Goal: Task Accomplishment & Management: Manage account settings

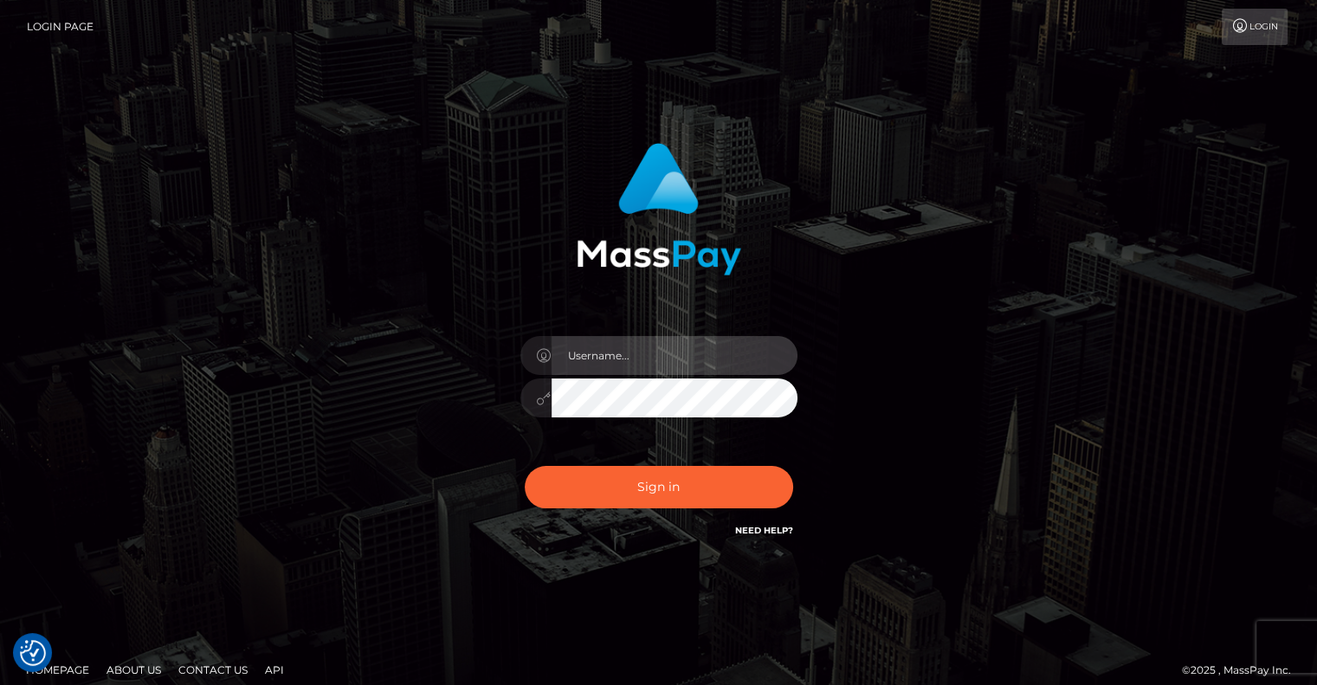
click at [616, 346] on input "text" at bounding box center [675, 355] width 246 height 39
type input "pschroll"
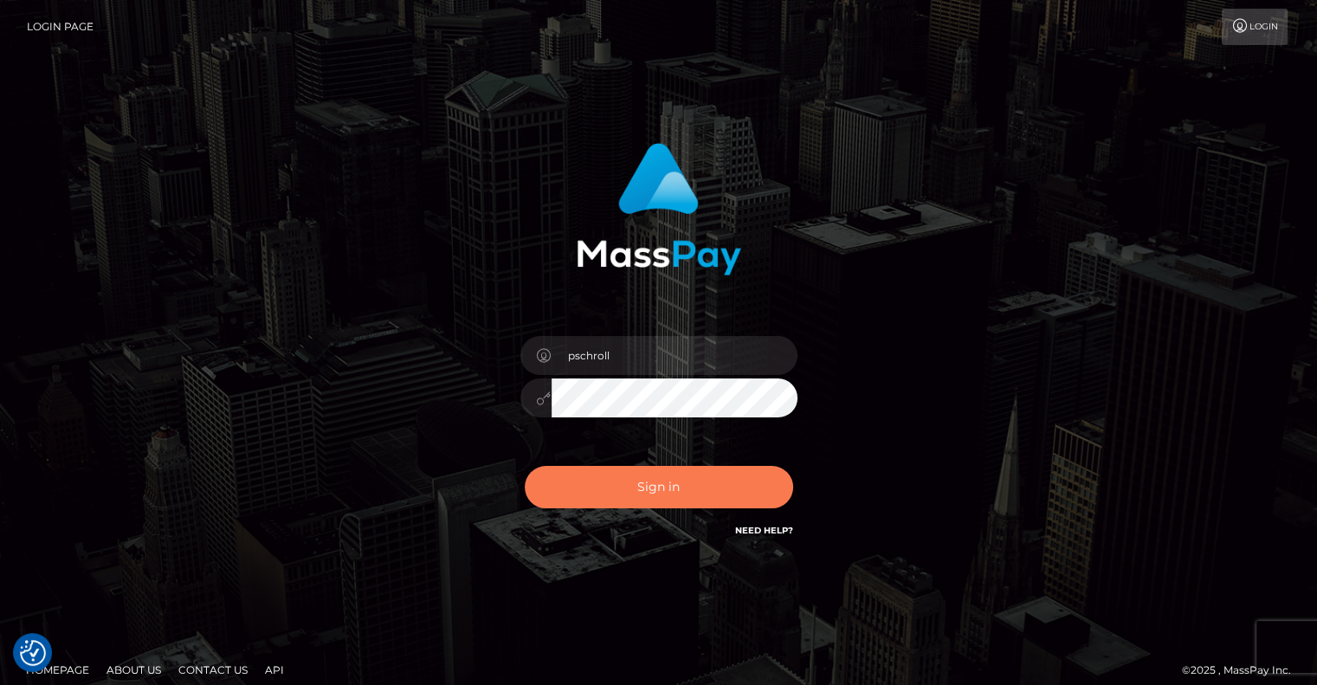
click at [657, 477] on button "Sign in" at bounding box center [659, 487] width 268 height 42
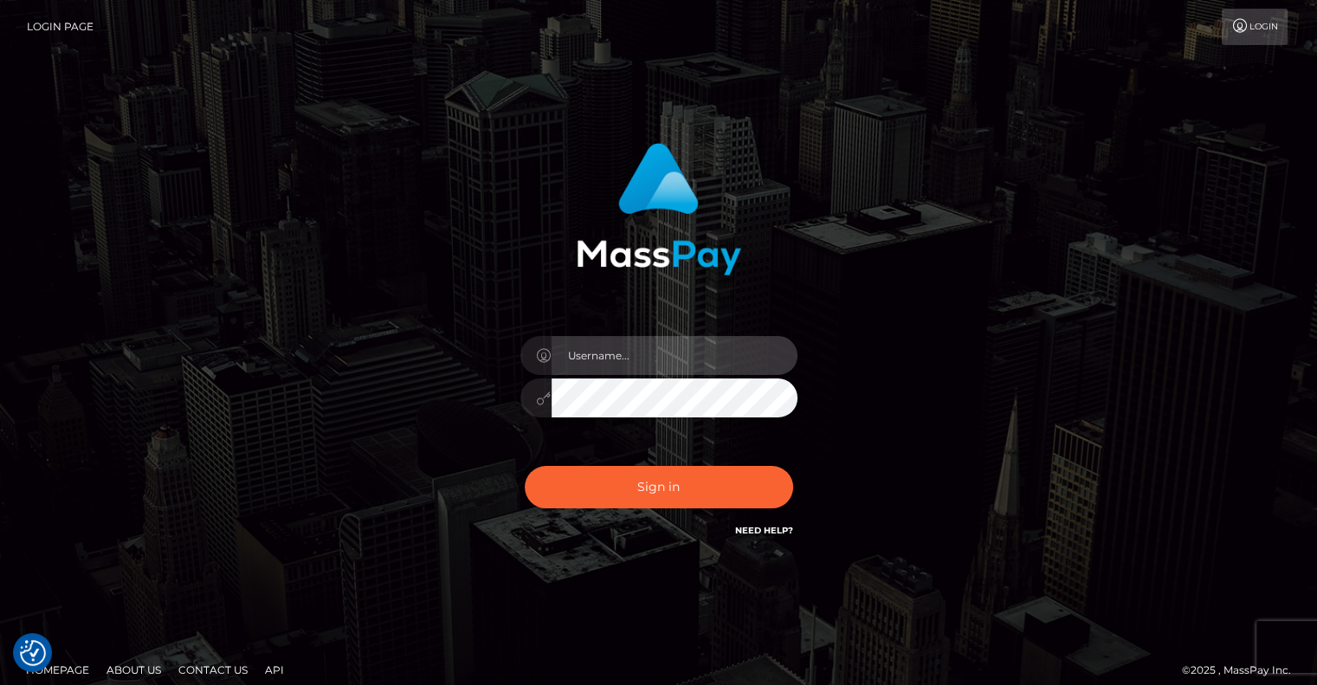
click at [613, 341] on input "text" at bounding box center [675, 355] width 246 height 39
type input "pschroll"
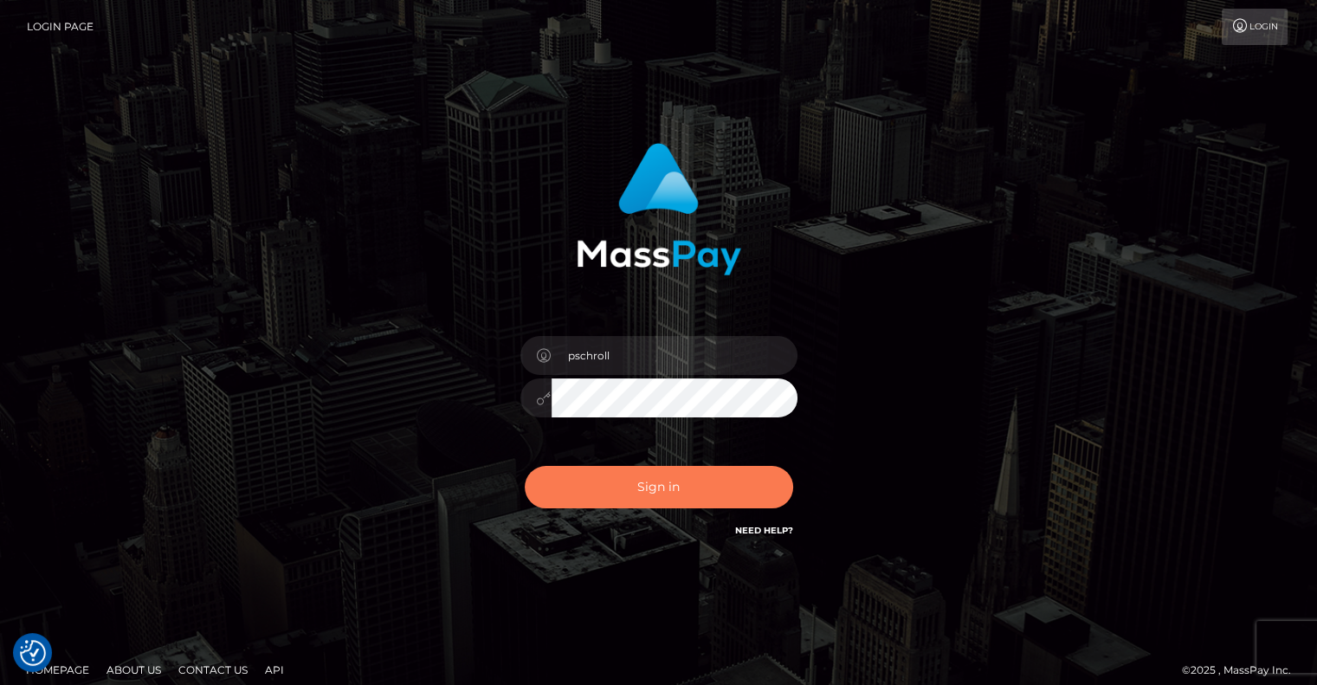
click at [647, 491] on button "Sign in" at bounding box center [659, 487] width 268 height 42
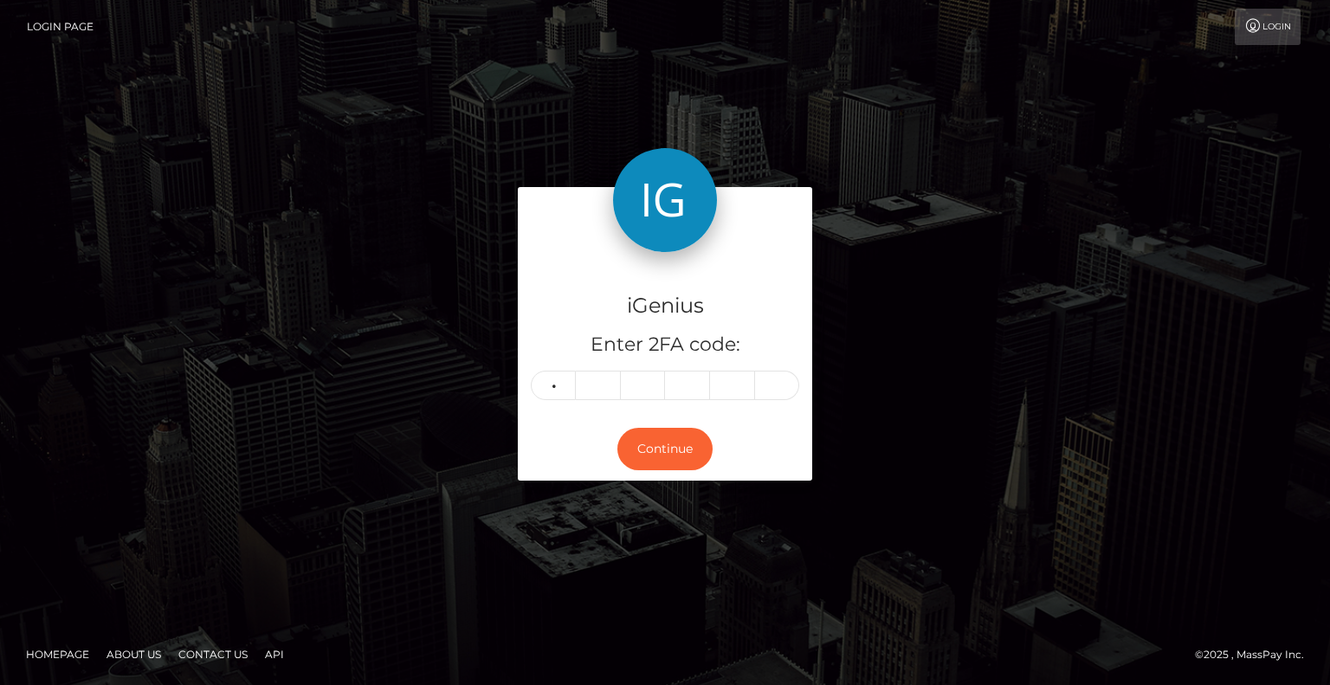
type input "0"
type input "3"
type input "7"
type input "8"
type input "5"
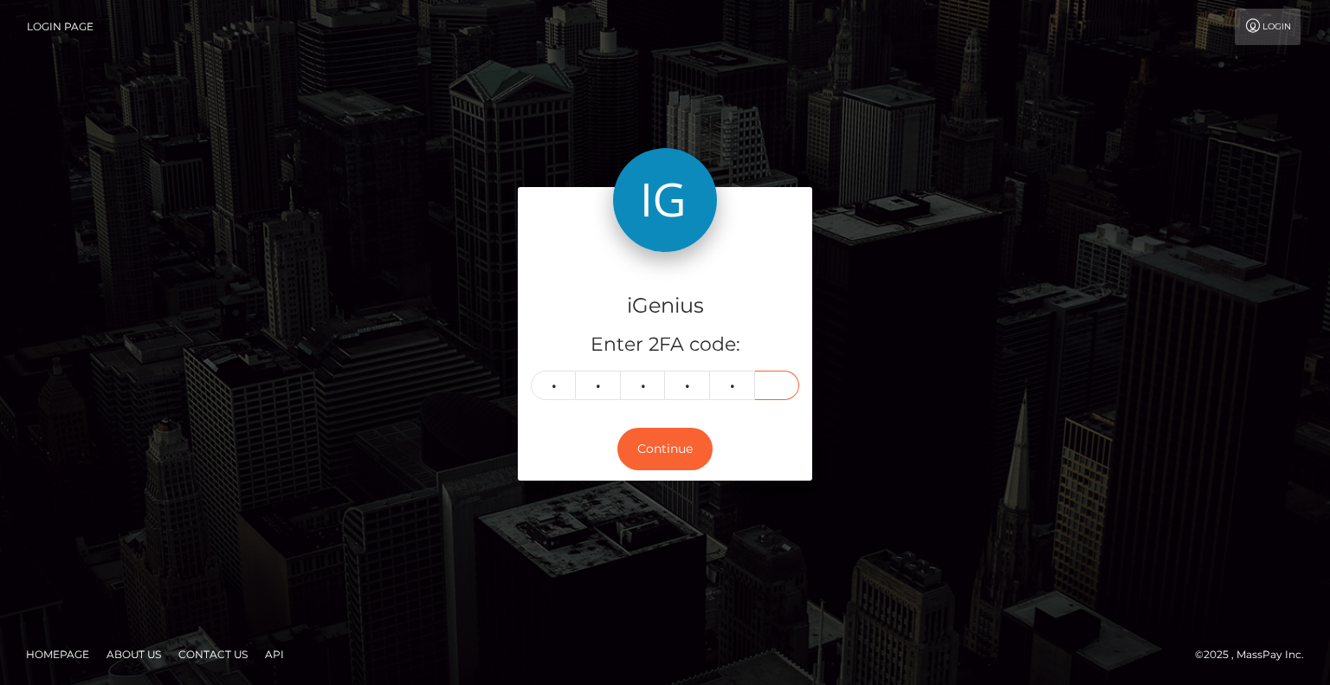
type input "7"
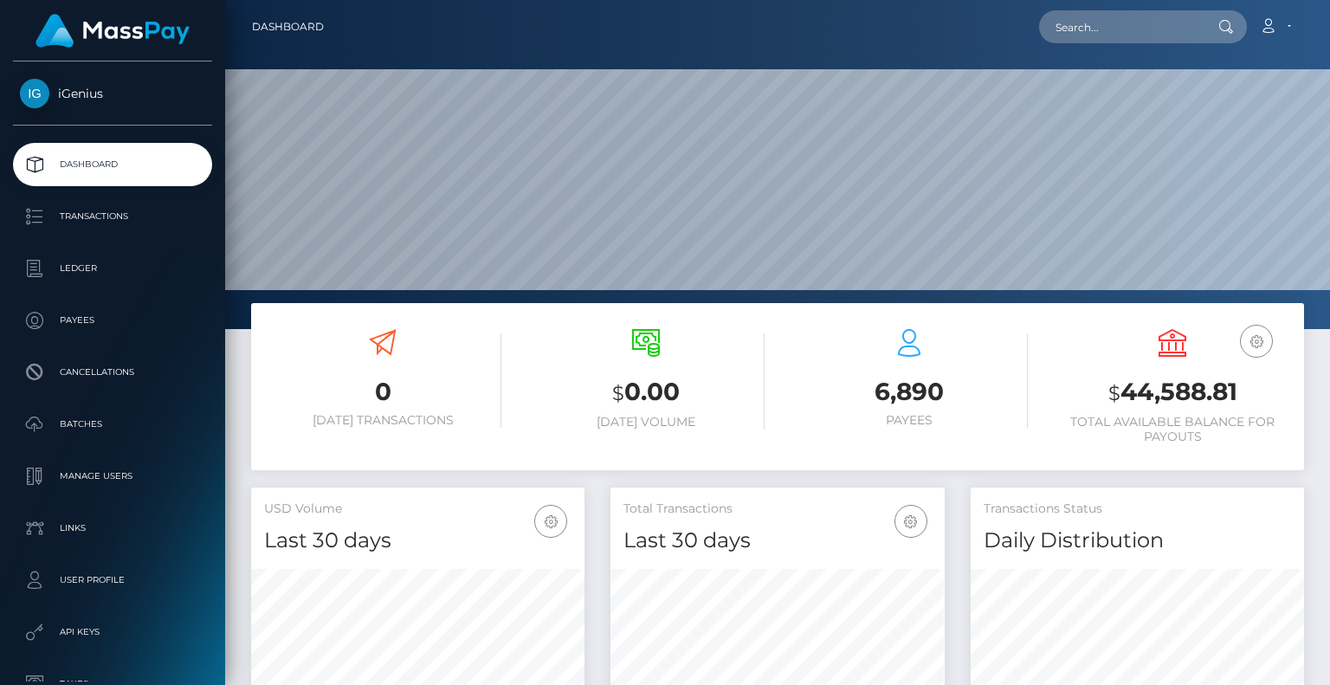
scroll to position [307, 333]
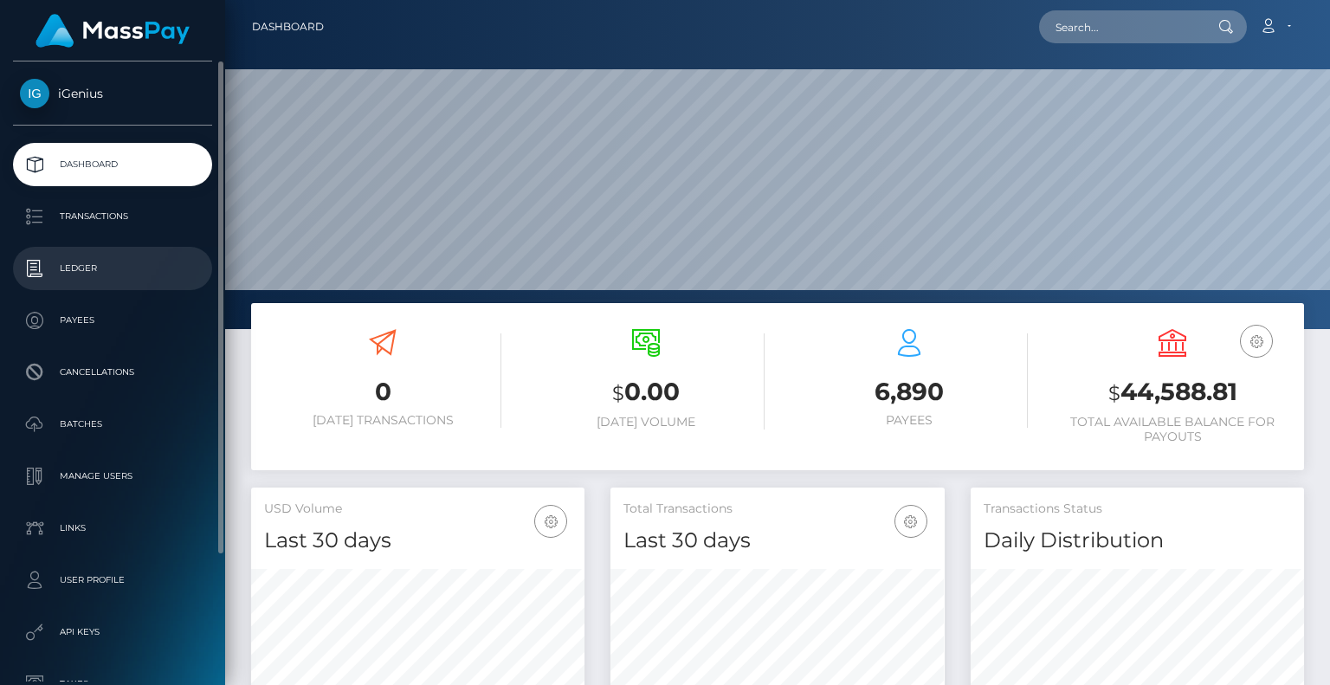
click at [94, 253] on link "Ledger" at bounding box center [112, 268] width 199 height 43
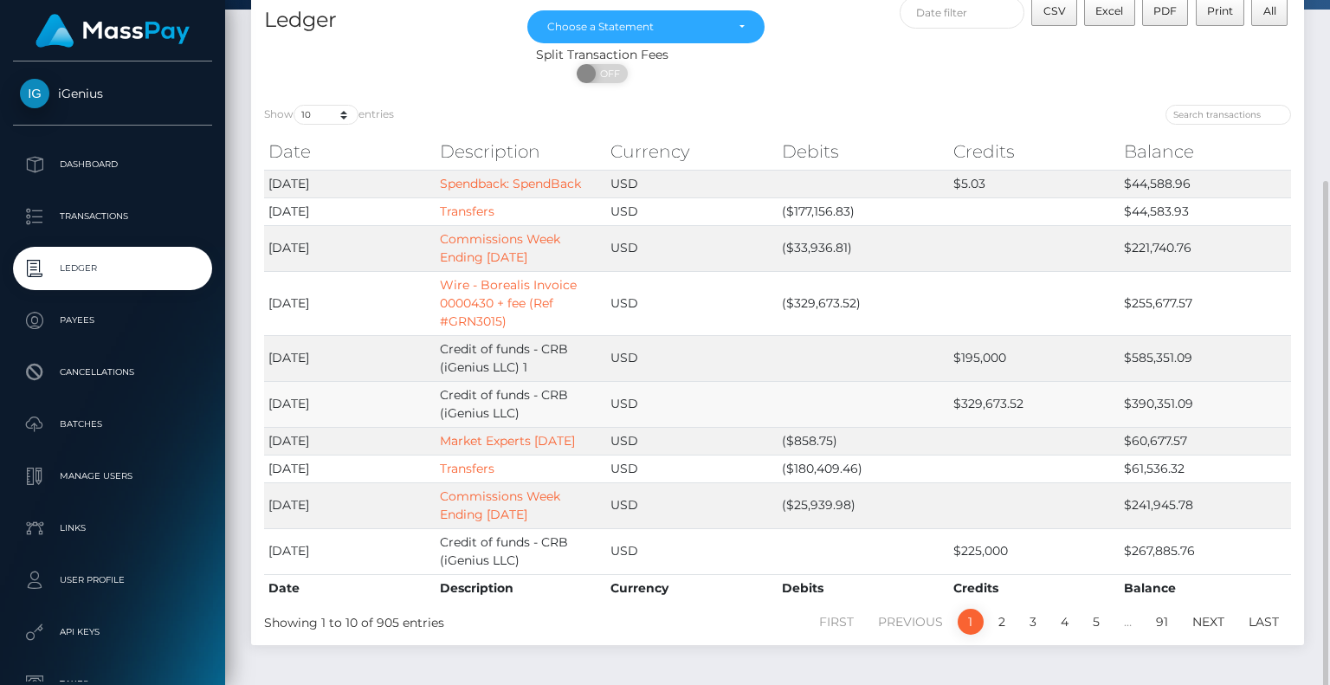
scroll to position [170, 0]
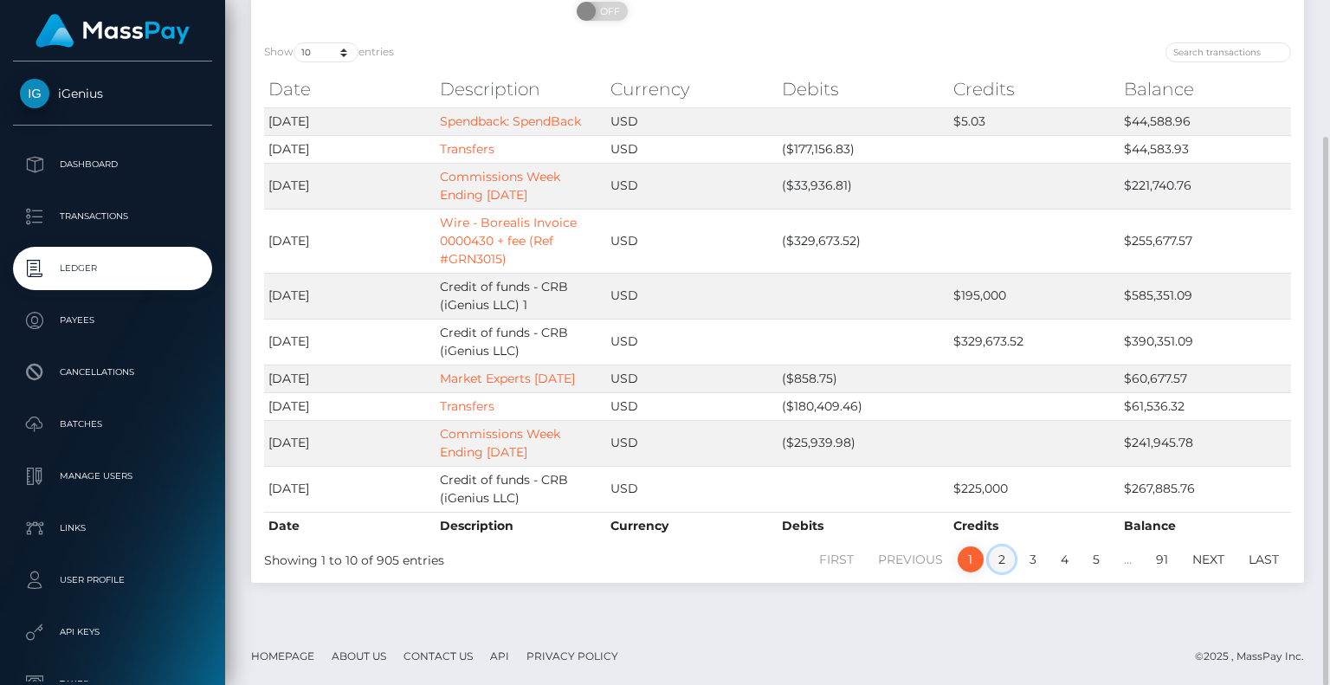
click at [998, 550] on link "2" at bounding box center [1002, 559] width 26 height 26
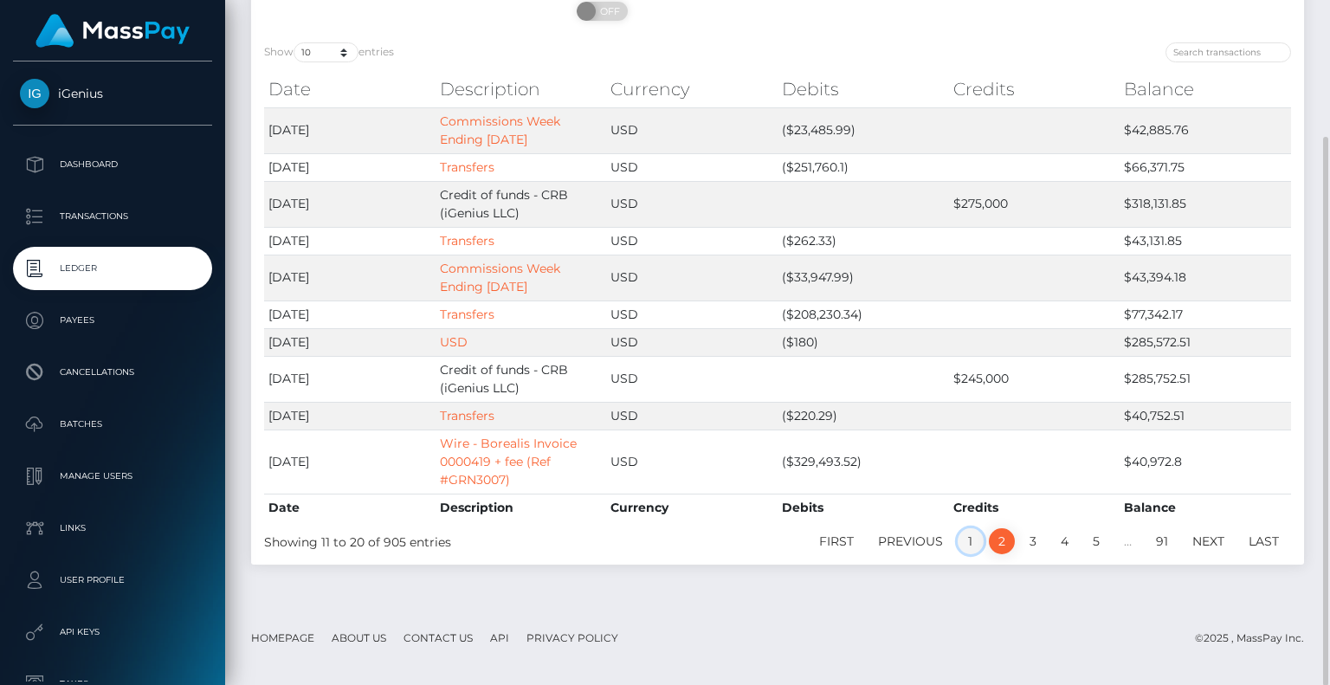
click at [966, 541] on link "1" at bounding box center [971, 541] width 26 height 26
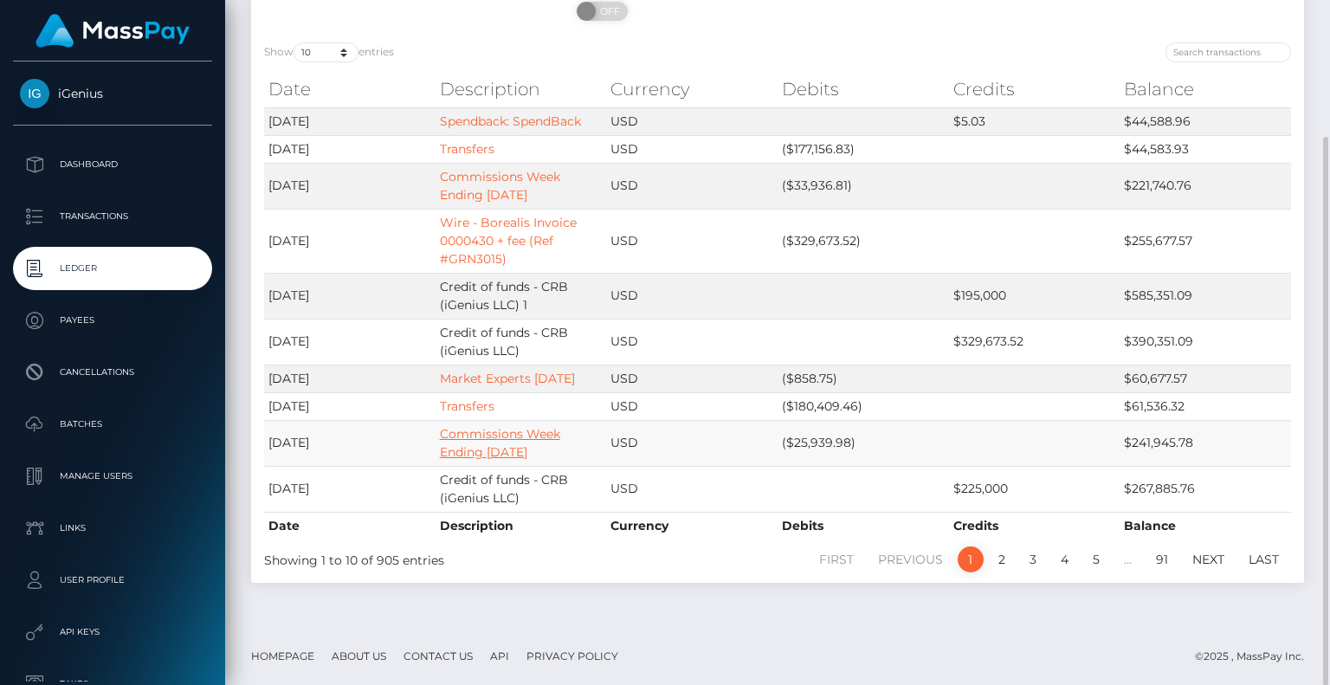
click at [496, 436] on link "Commissions Week Ending 9/11/2025" at bounding box center [500, 443] width 120 height 34
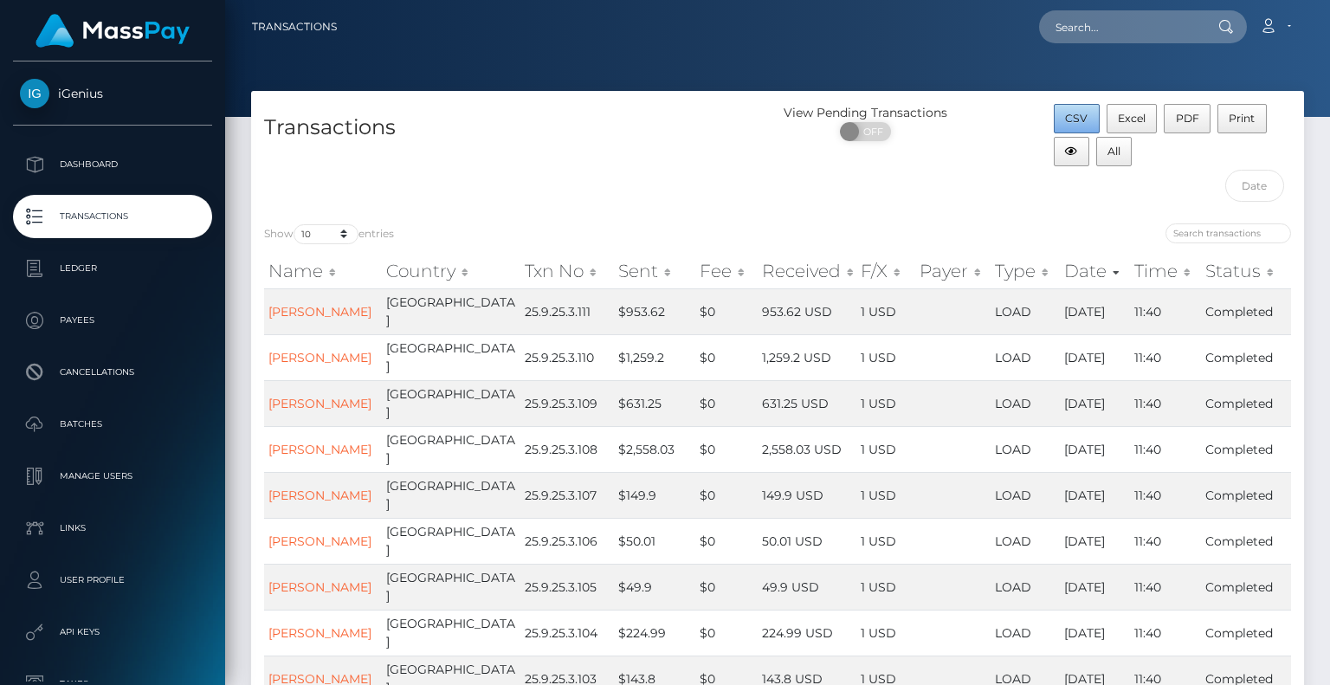
click at [1082, 113] on span "CSV" at bounding box center [1076, 118] width 23 height 13
click at [1111, 152] on span "All" at bounding box center [1114, 151] width 13 height 13
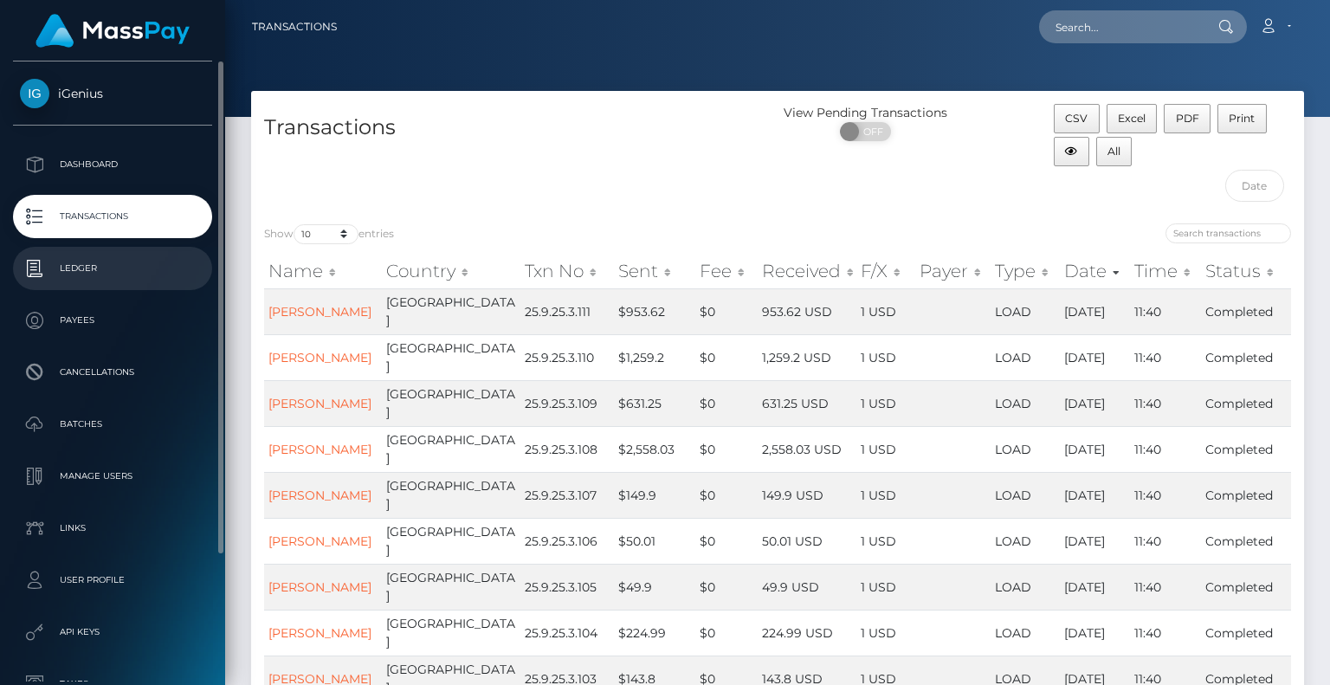
click at [84, 261] on p "Ledger" at bounding box center [112, 268] width 185 height 26
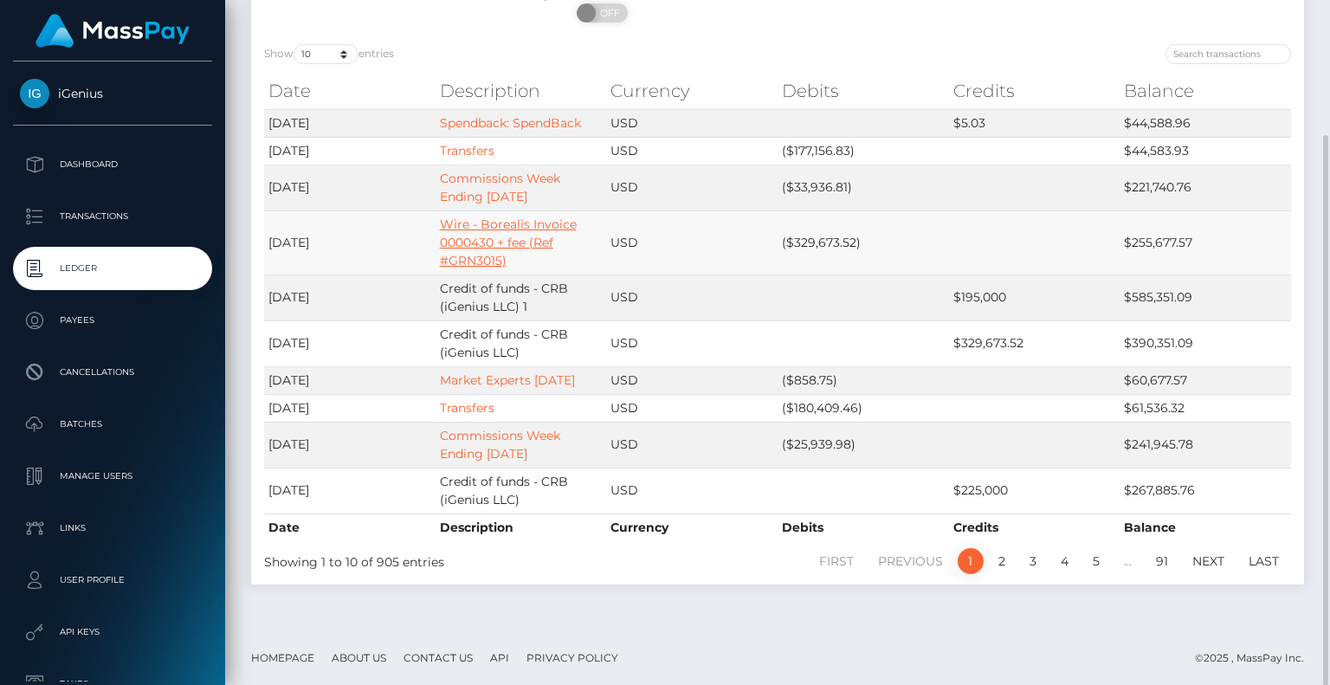
scroll to position [170, 0]
click at [459, 403] on link "Transfers" at bounding box center [467, 406] width 55 height 16
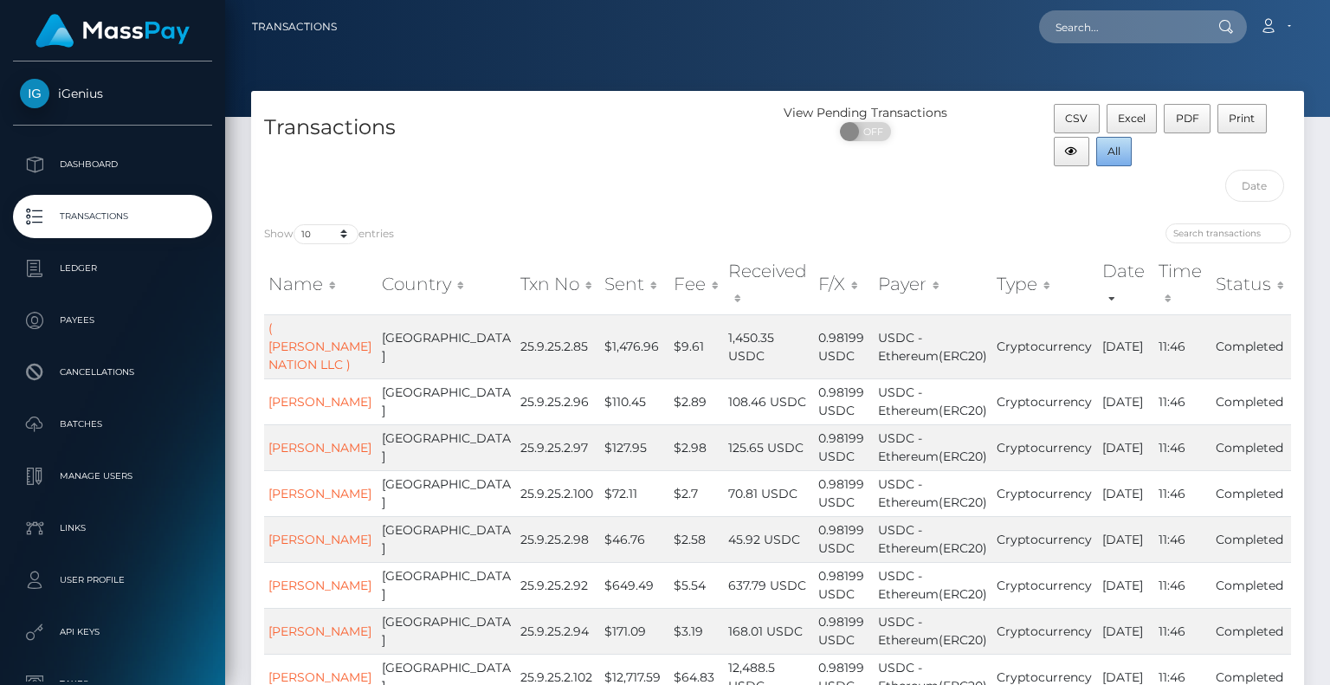
click at [1120, 158] on button "All" at bounding box center [1114, 151] width 36 height 29
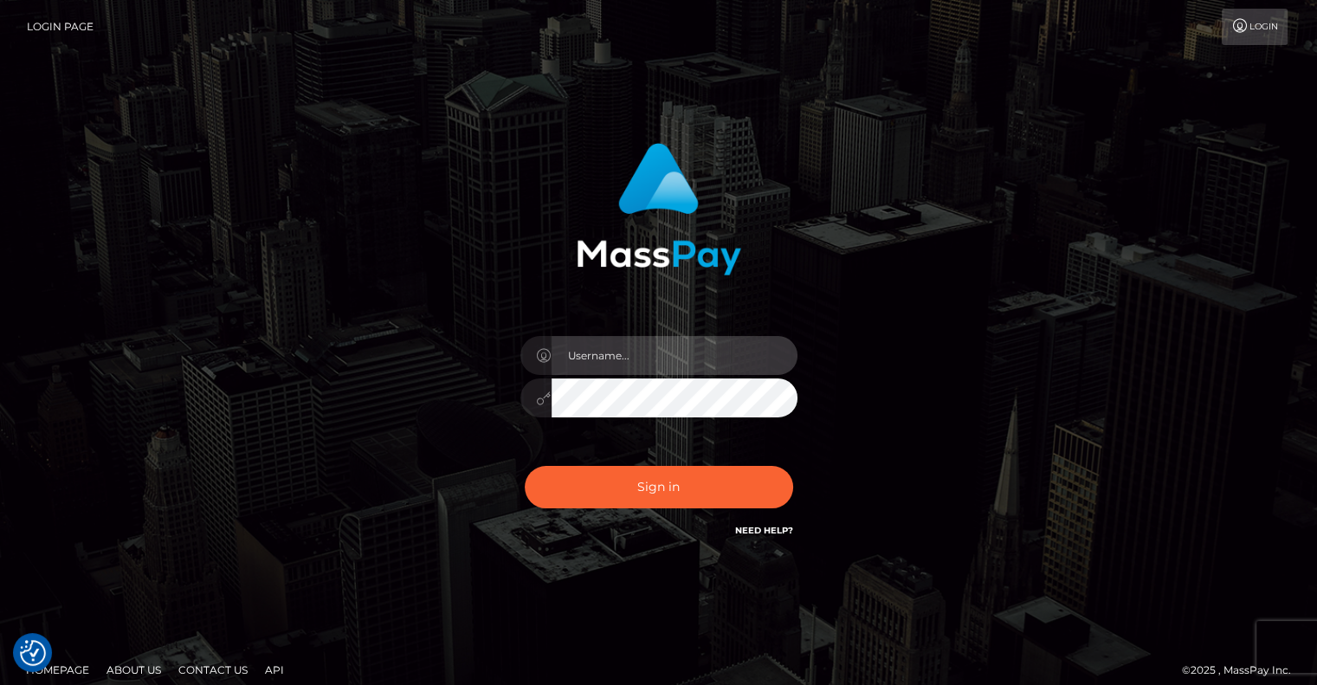
click at [594, 346] on input "text" at bounding box center [675, 355] width 246 height 39
type input "pschroll"
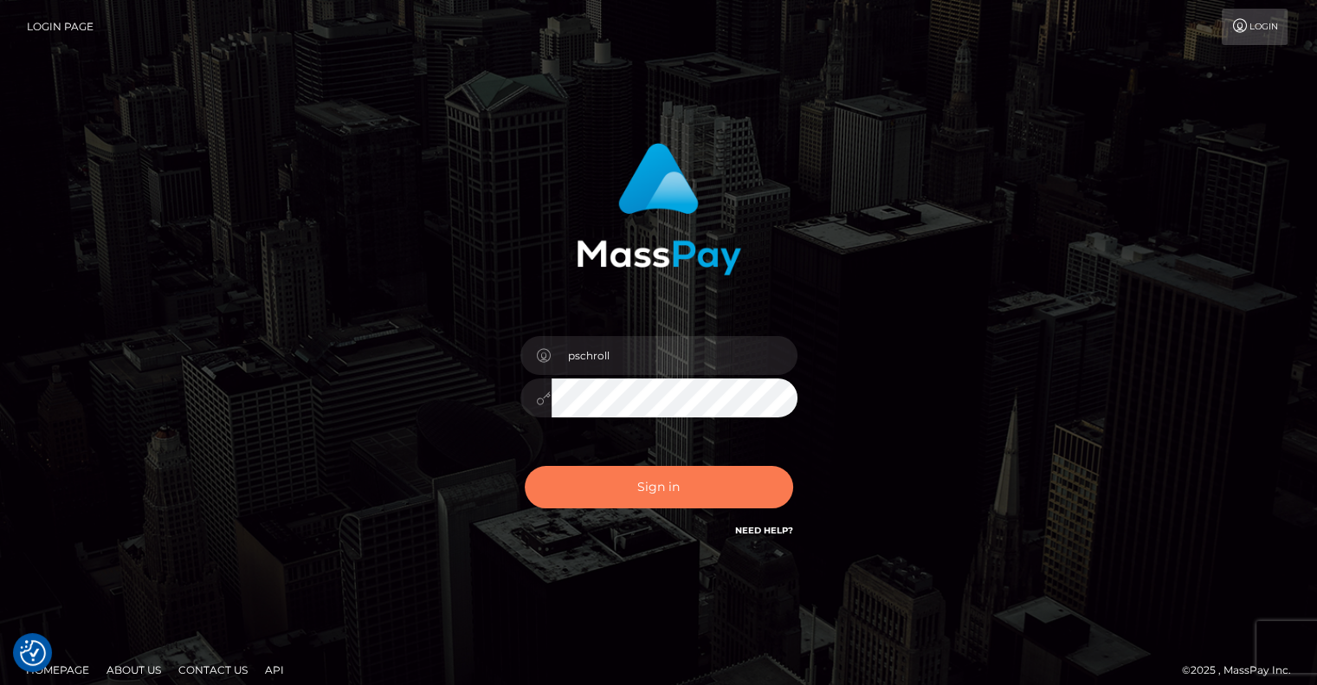
click at [655, 494] on button "Sign in" at bounding box center [659, 487] width 268 height 42
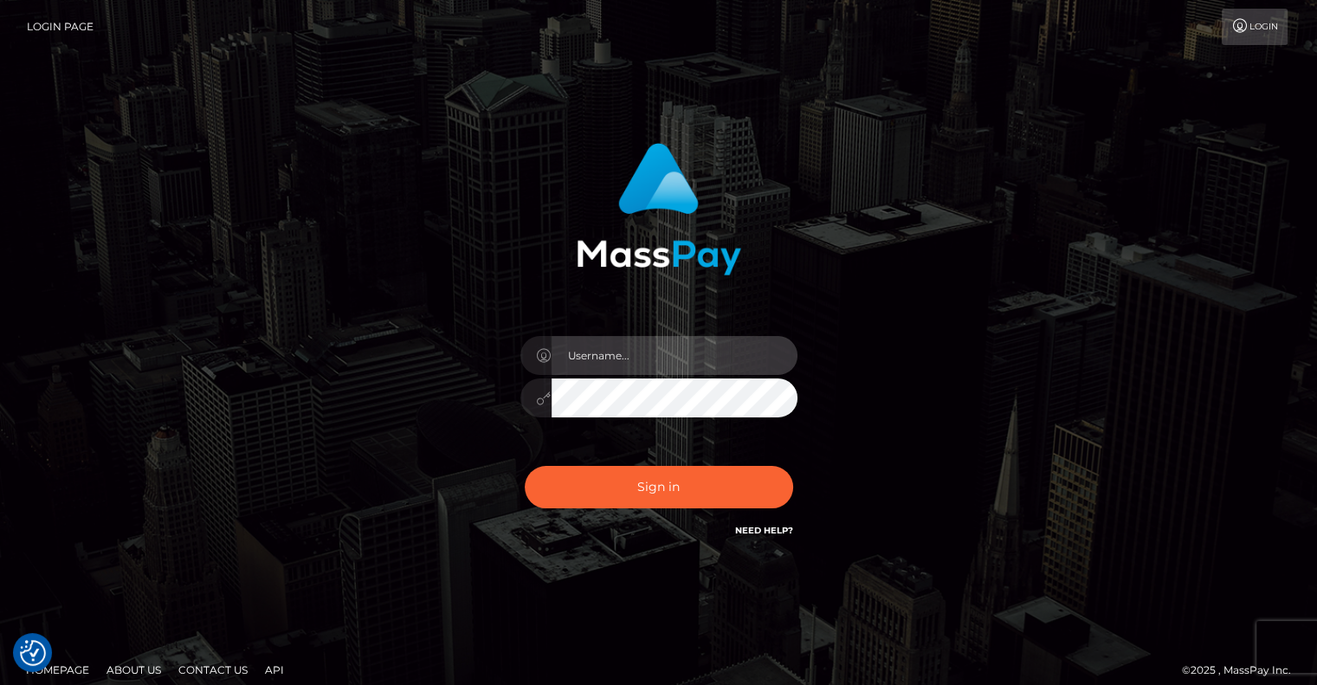
click at [585, 351] on input "text" at bounding box center [675, 355] width 246 height 39
type input "pschroll"
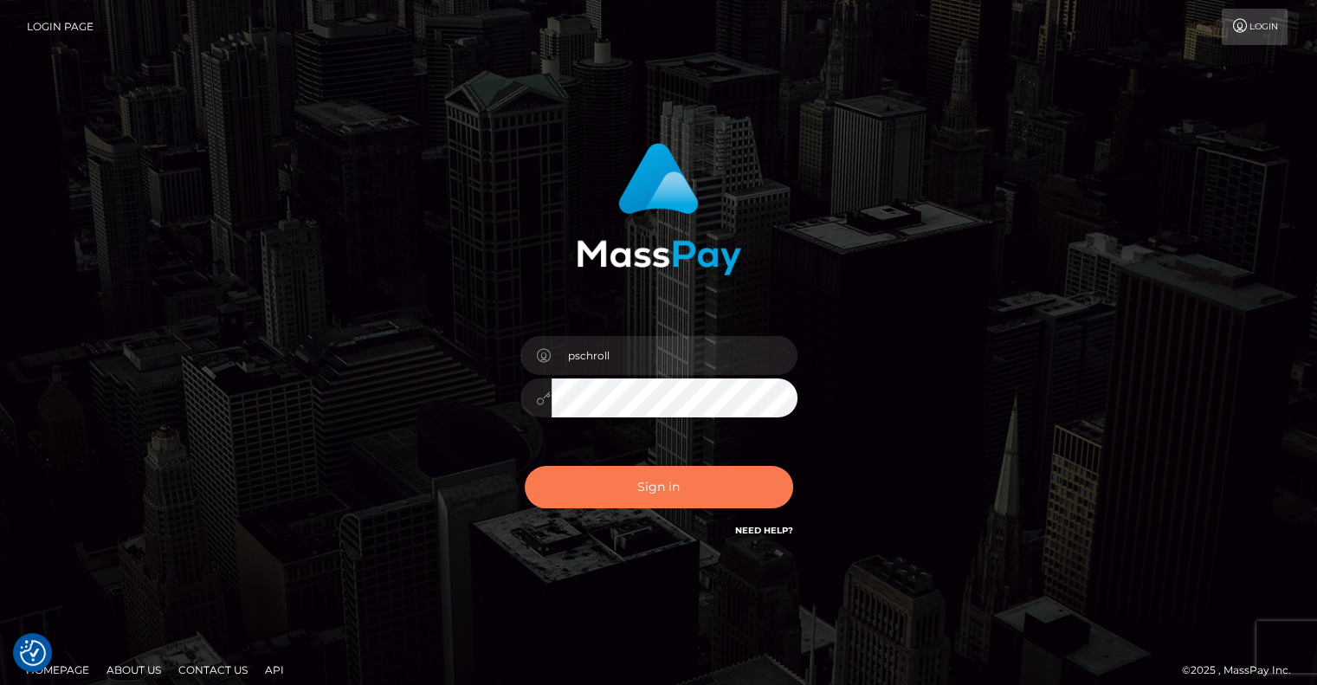
click at [675, 497] on button "Sign in" at bounding box center [659, 487] width 268 height 42
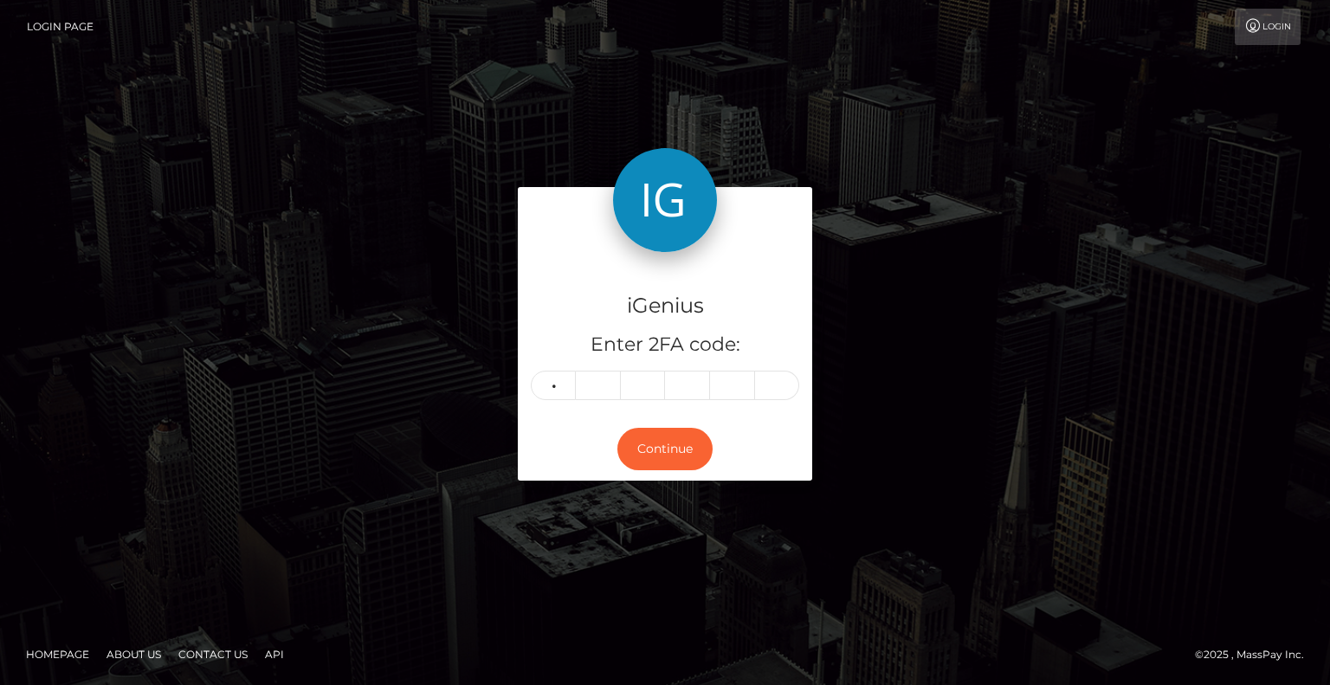
type input "6"
type input "9"
type input "0"
type input "5"
type input "9"
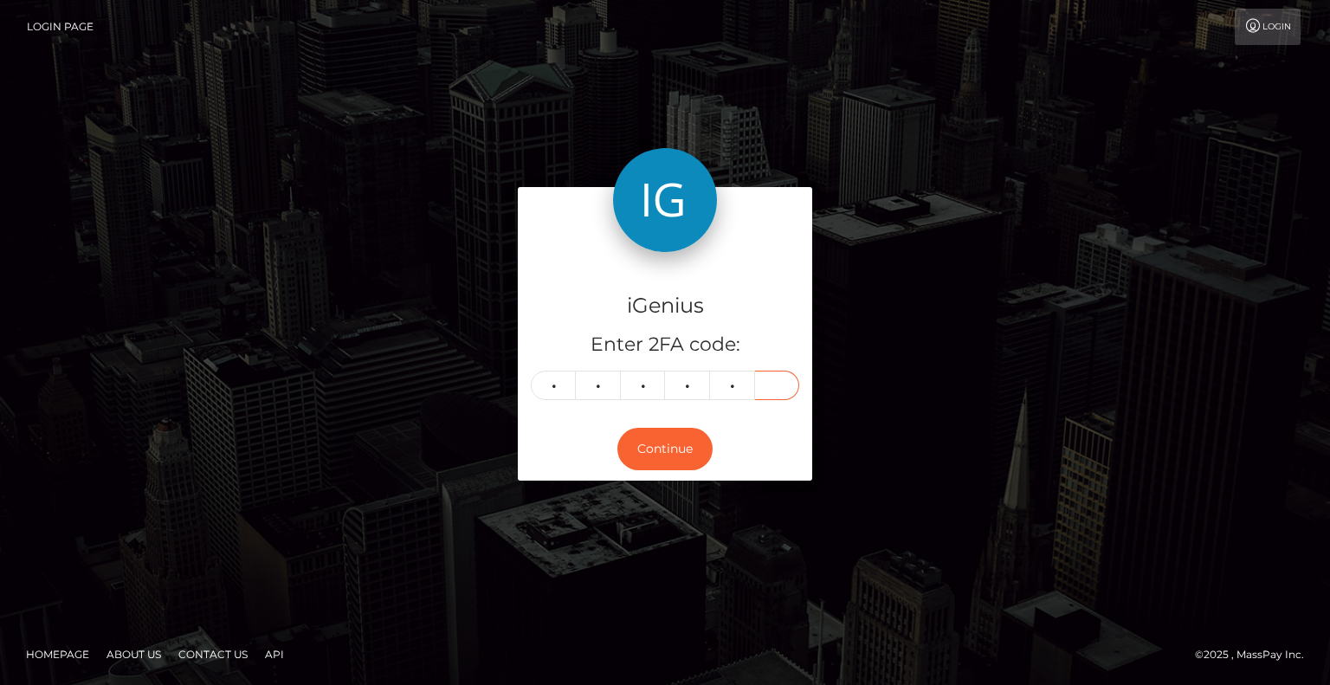
type input "8"
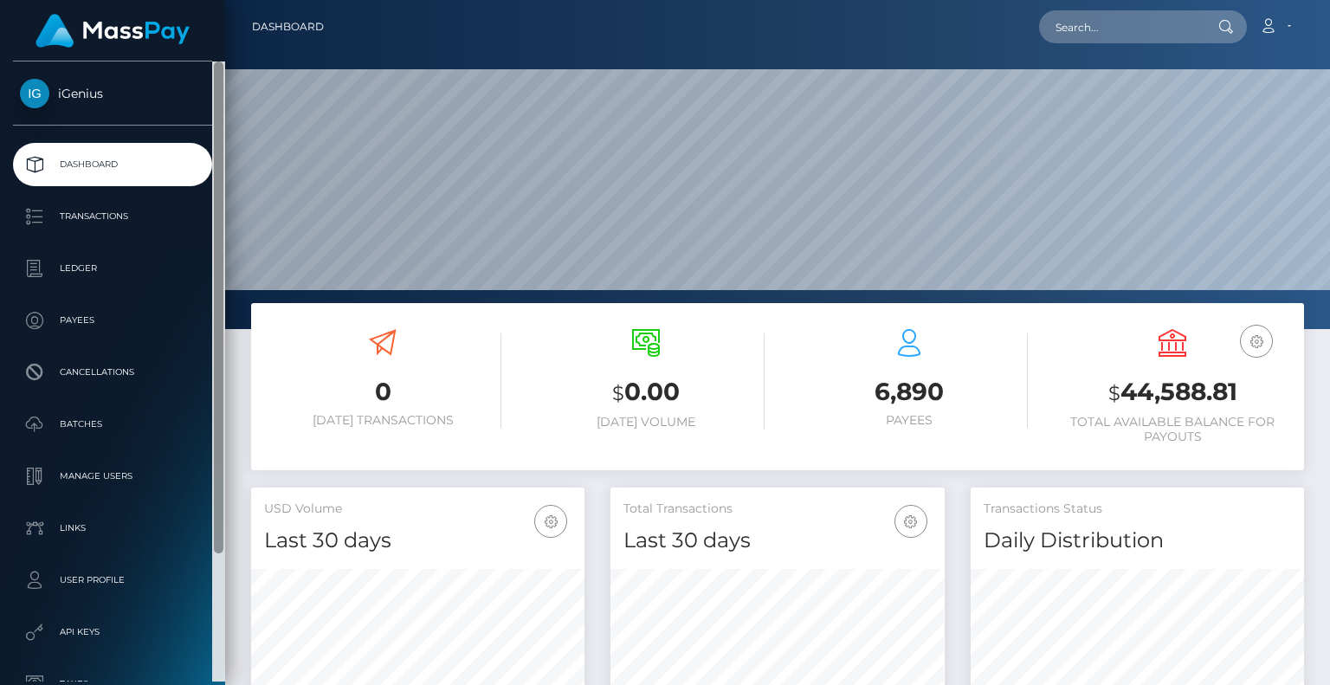
scroll to position [307, 333]
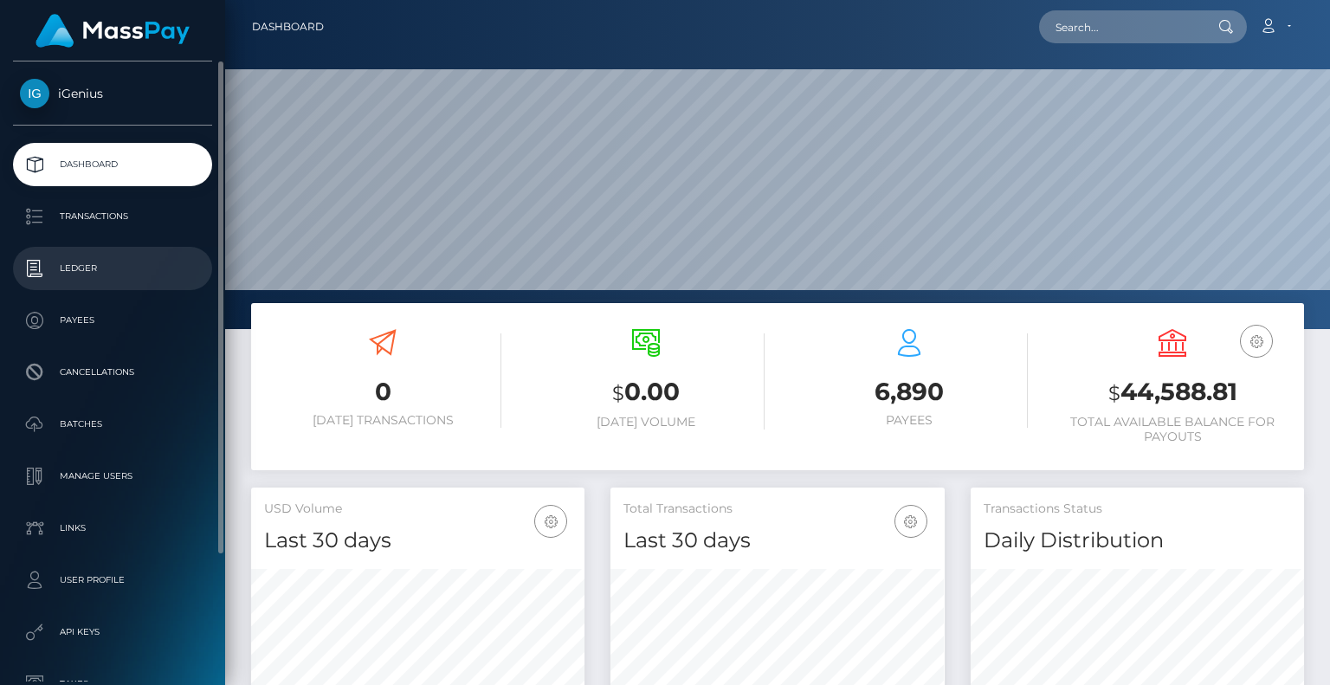
click at [95, 256] on p "Ledger" at bounding box center [112, 268] width 185 height 26
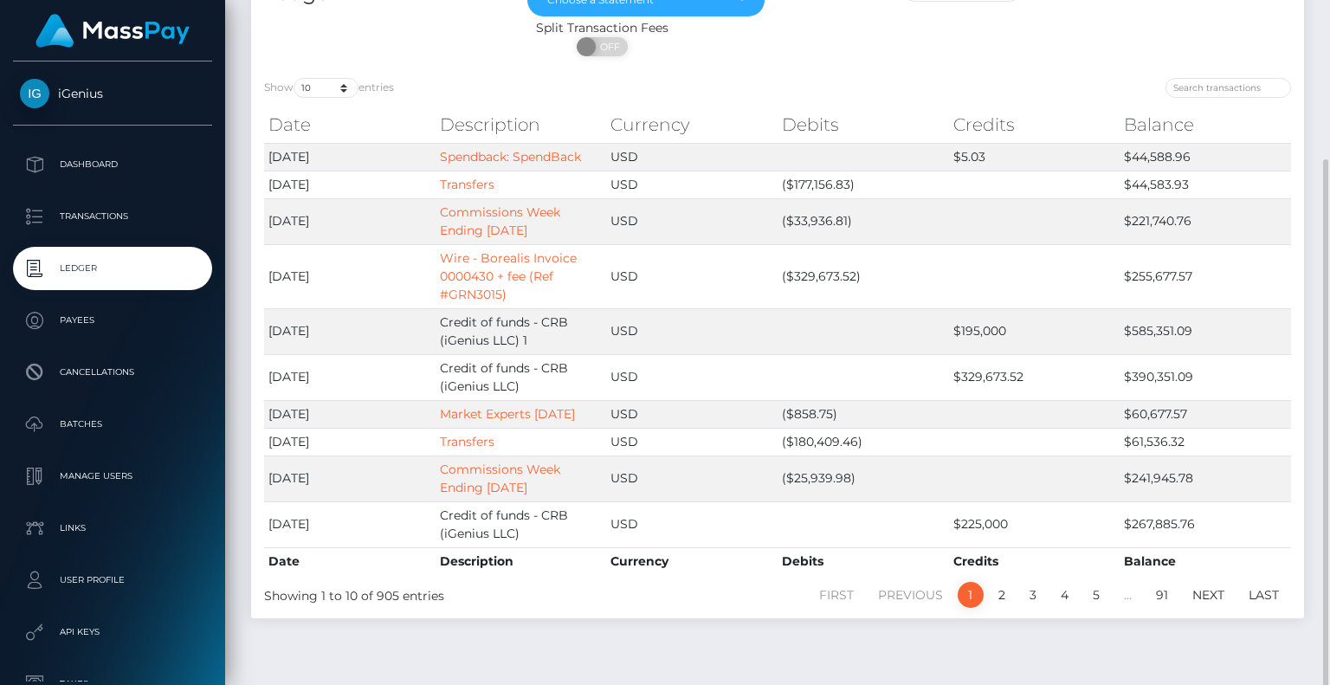
scroll to position [169, 0]
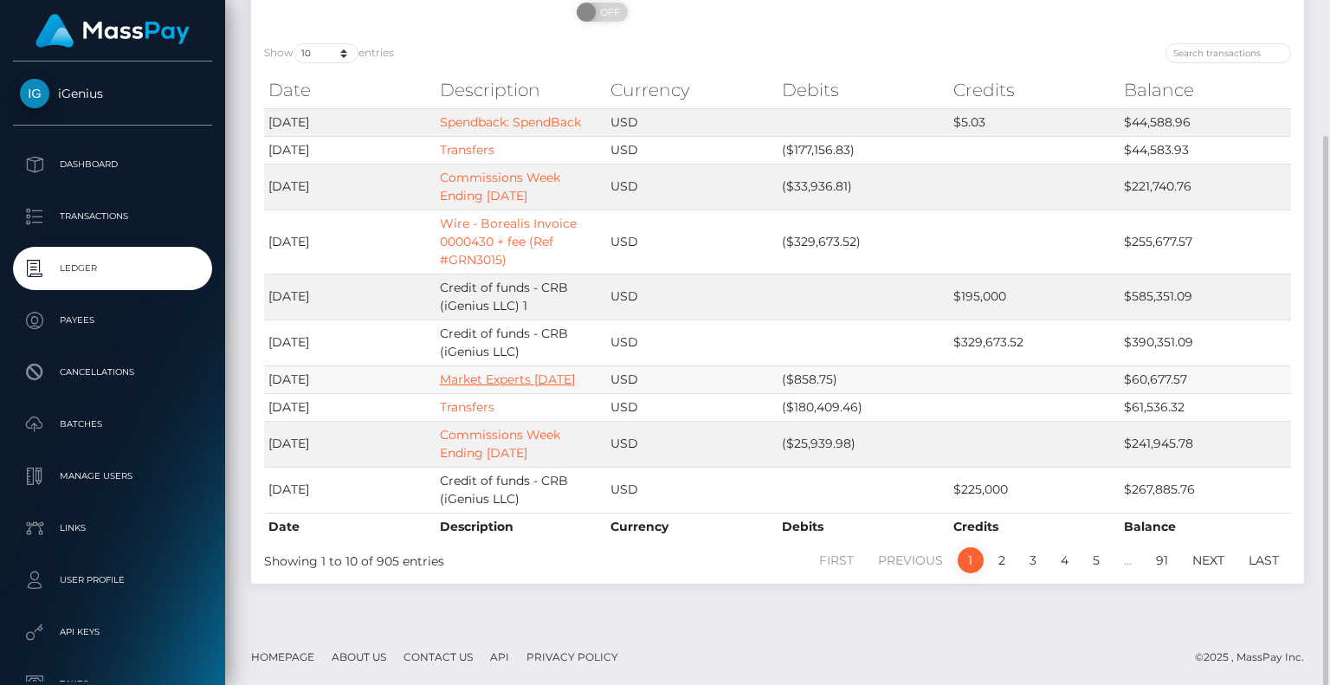
click at [502, 377] on link "Market Experts [DATE]" at bounding box center [507, 380] width 135 height 16
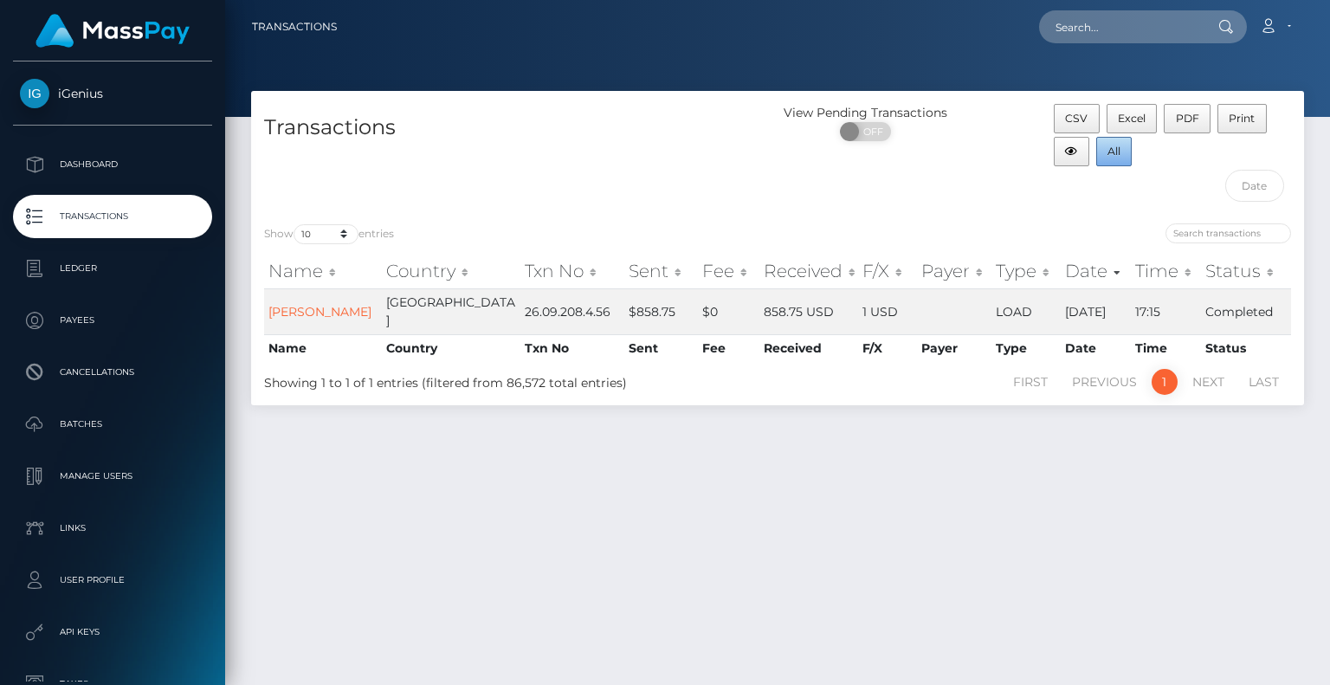
click at [1128, 149] on button "All" at bounding box center [1114, 151] width 36 height 29
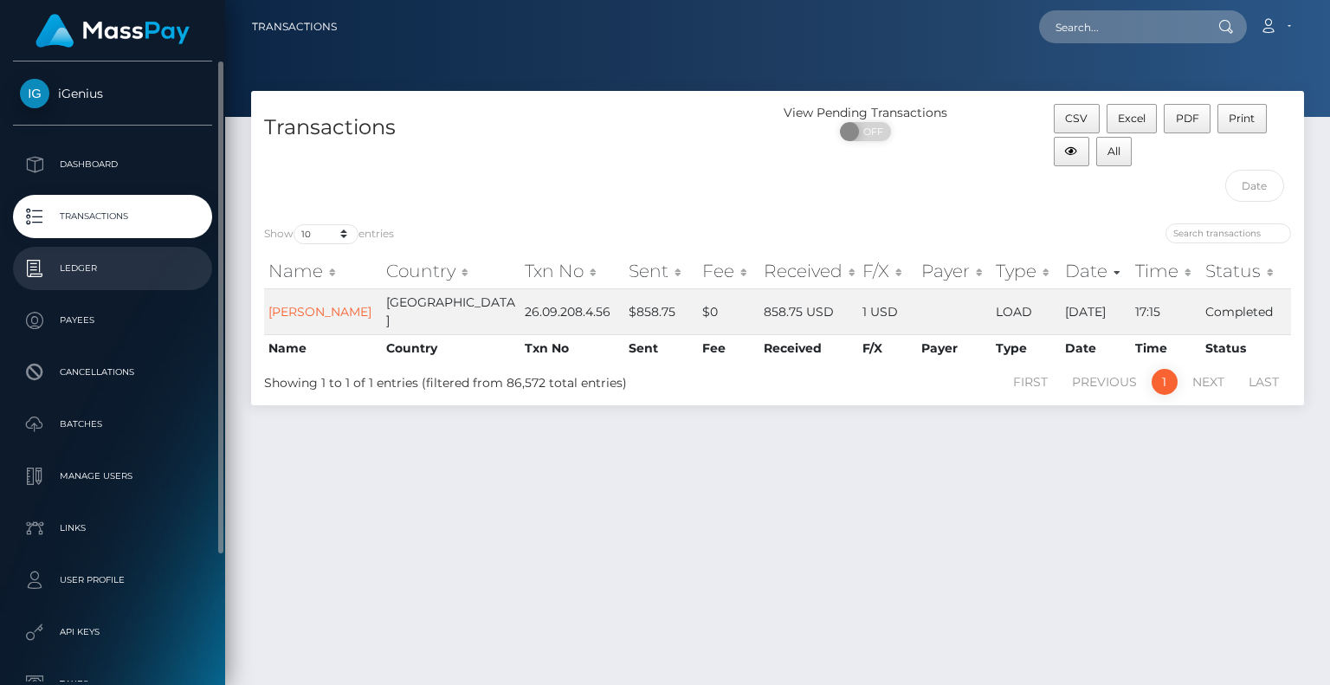
click at [66, 268] on p "Ledger" at bounding box center [112, 268] width 185 height 26
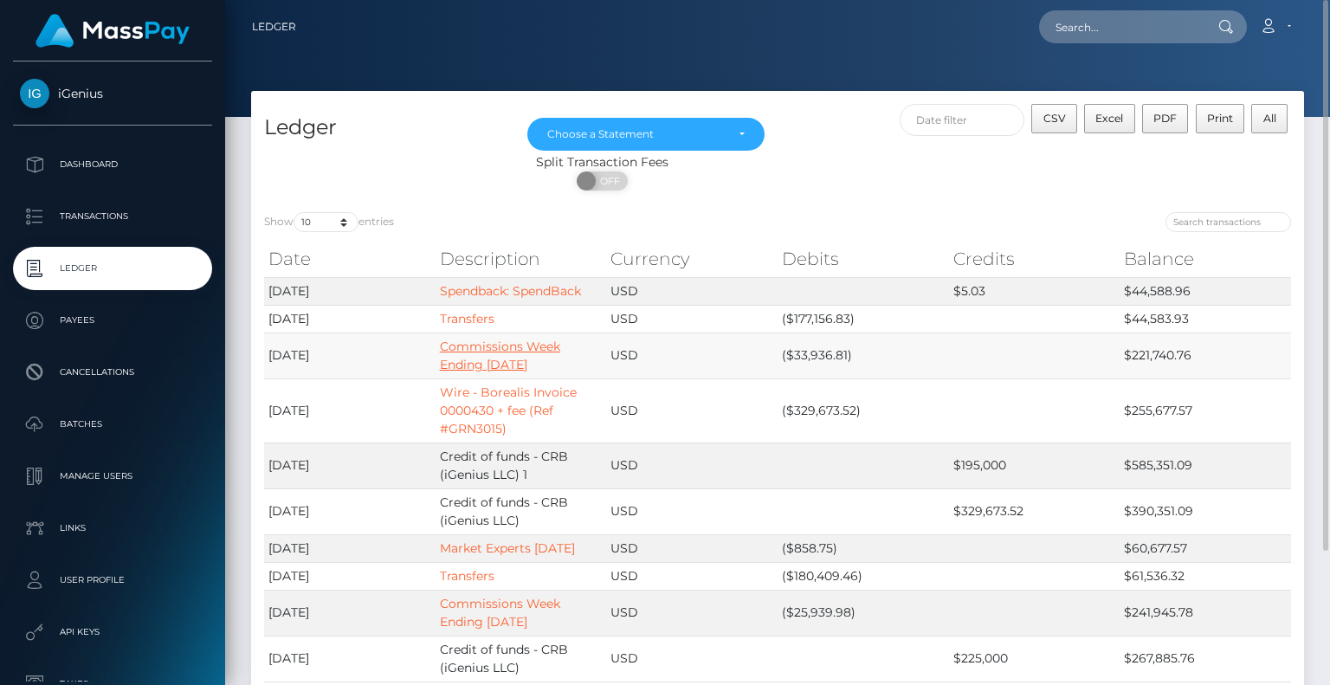
click at [473, 342] on link "Commissions Week Ending 9/18/2025" at bounding box center [500, 356] width 120 height 34
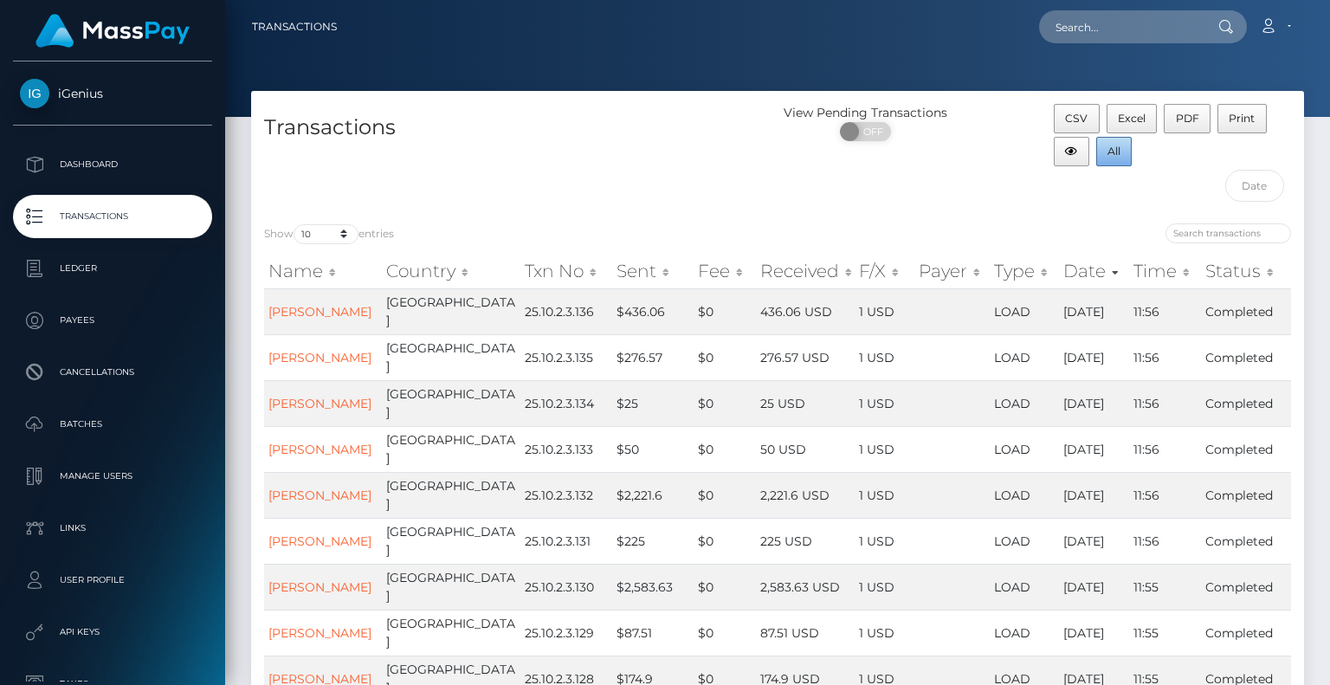
click at [1113, 152] on span "All" at bounding box center [1114, 151] width 13 height 13
